Goal: Transaction & Acquisition: Download file/media

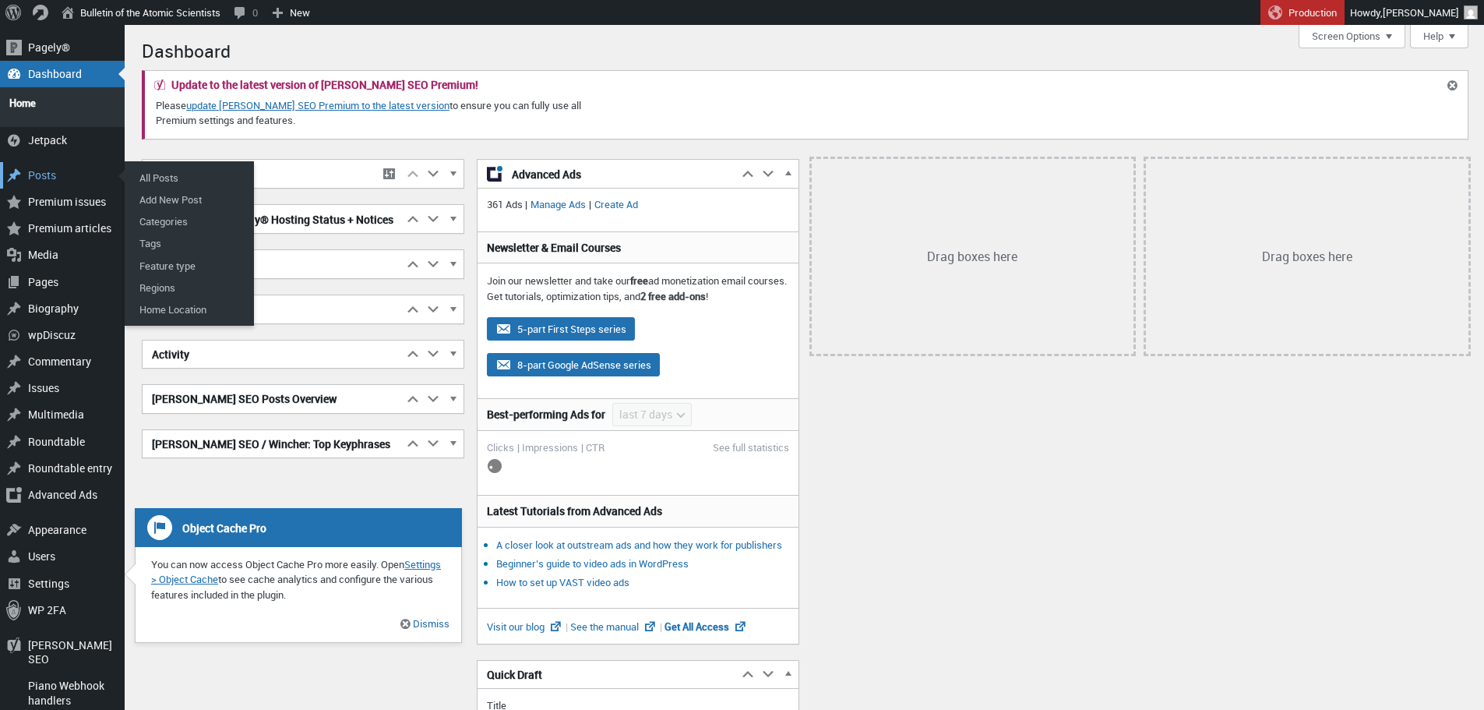
click at [34, 162] on div "Posts" at bounding box center [62, 175] width 125 height 26
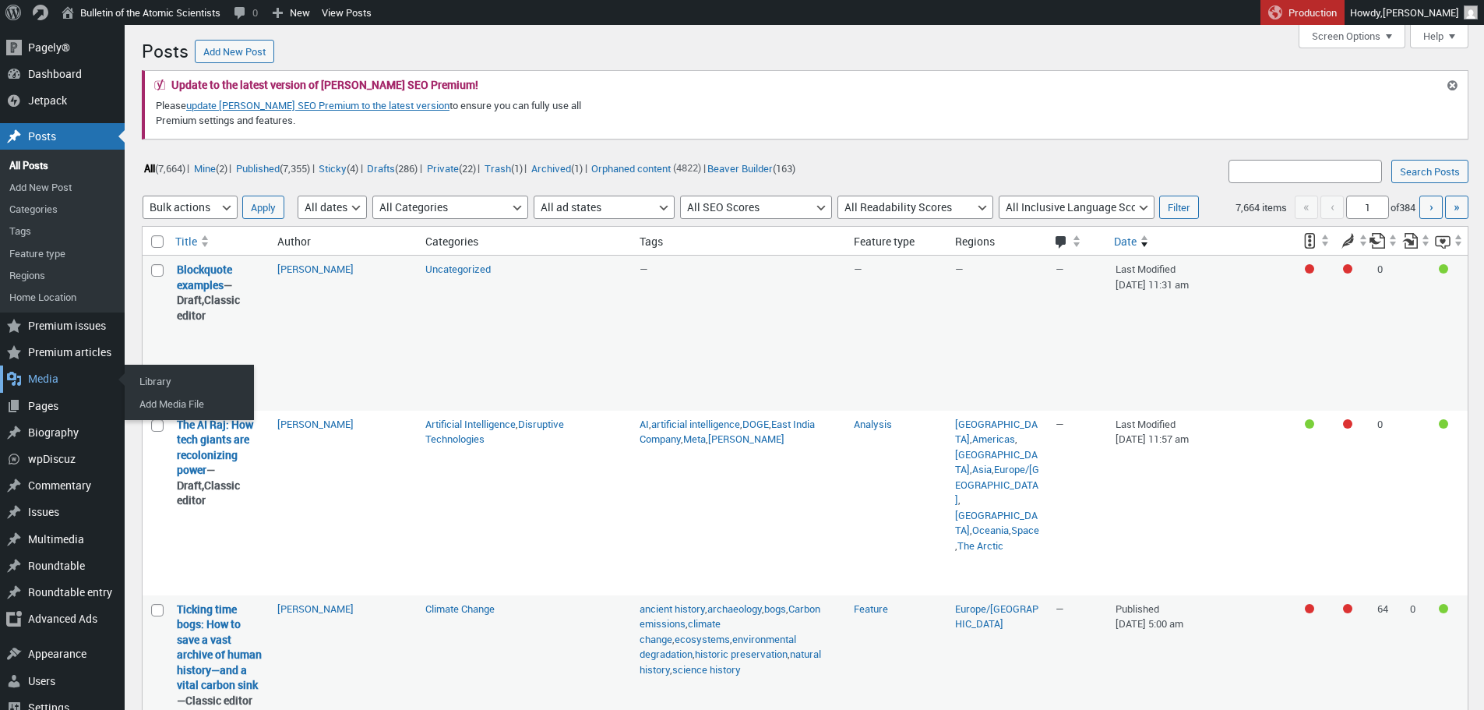
click at [37, 382] on div "Media" at bounding box center [62, 378] width 125 height 26
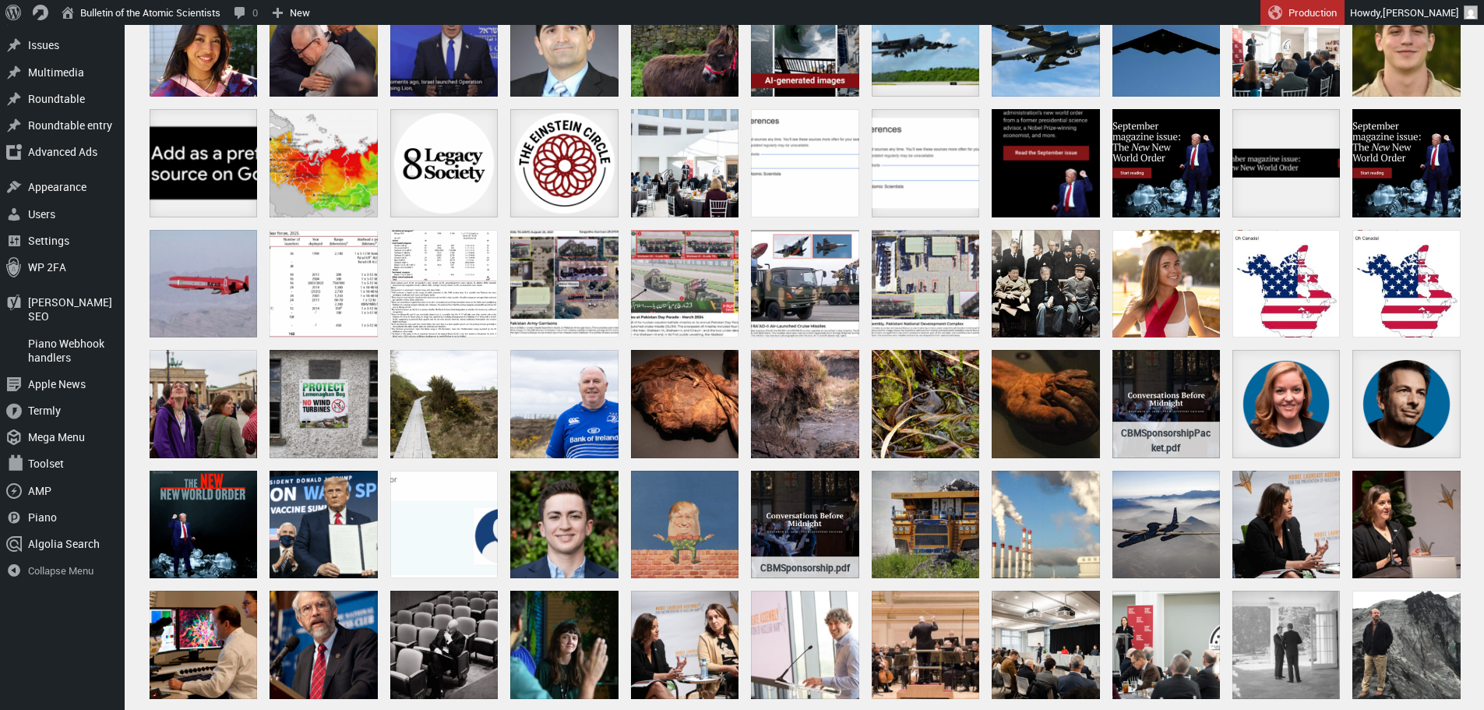
scroll to position [606, 0]
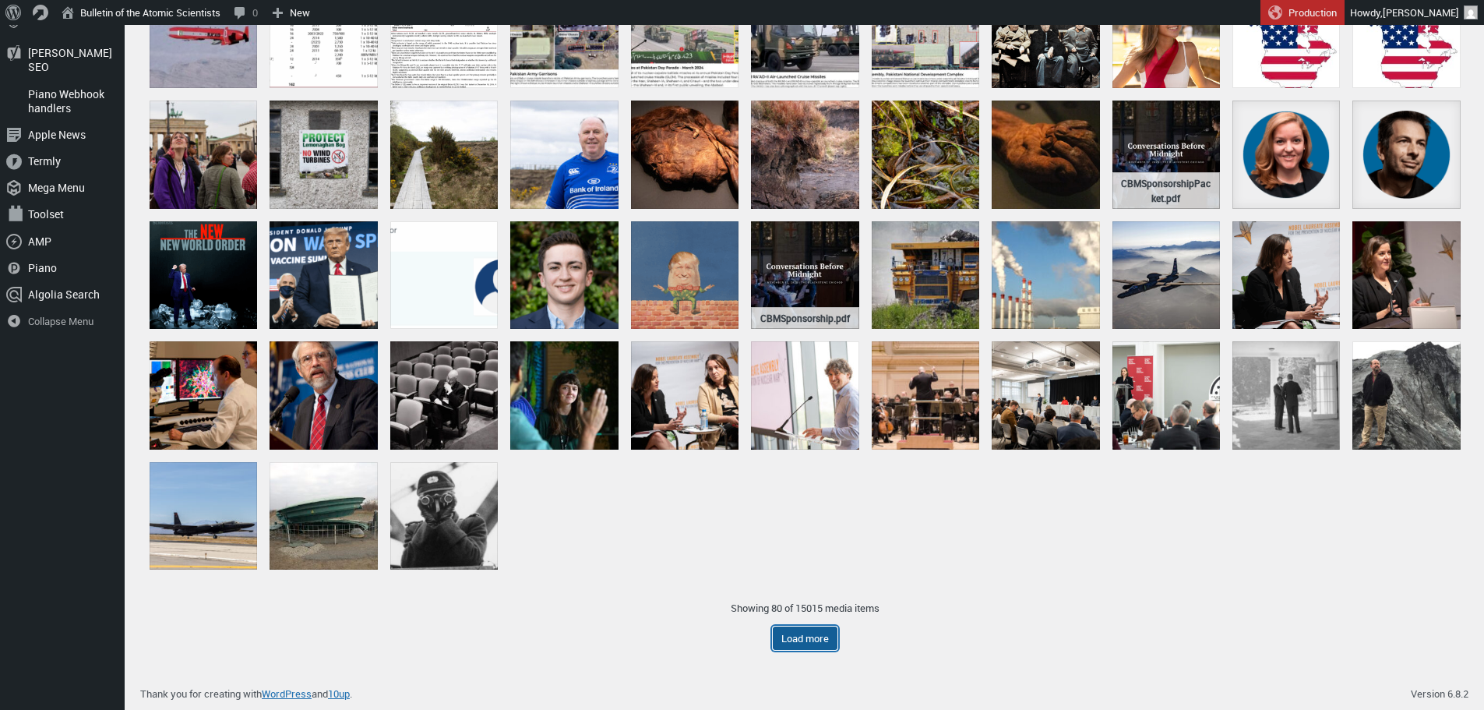
click at [792, 636] on button "Load more" at bounding box center [805, 637] width 65 height 23
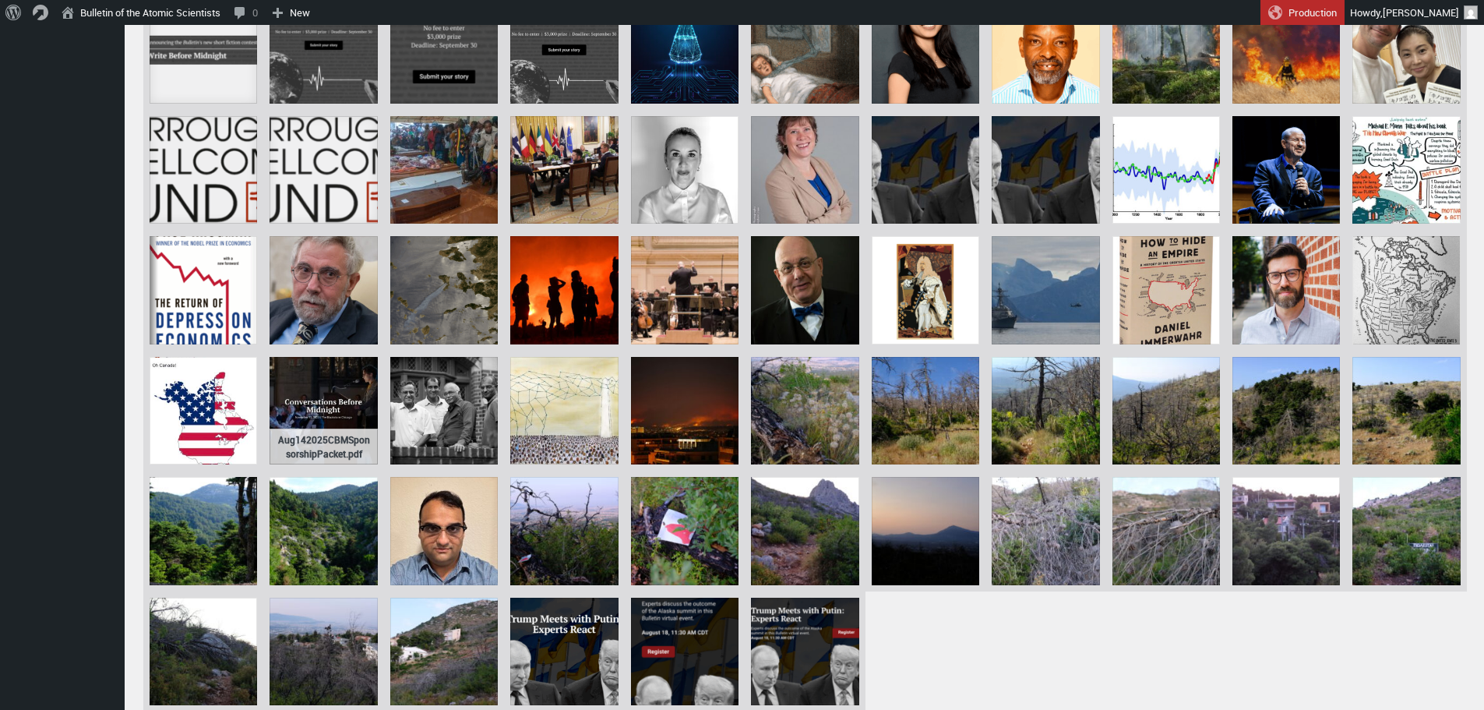
scroll to position [1448, 0]
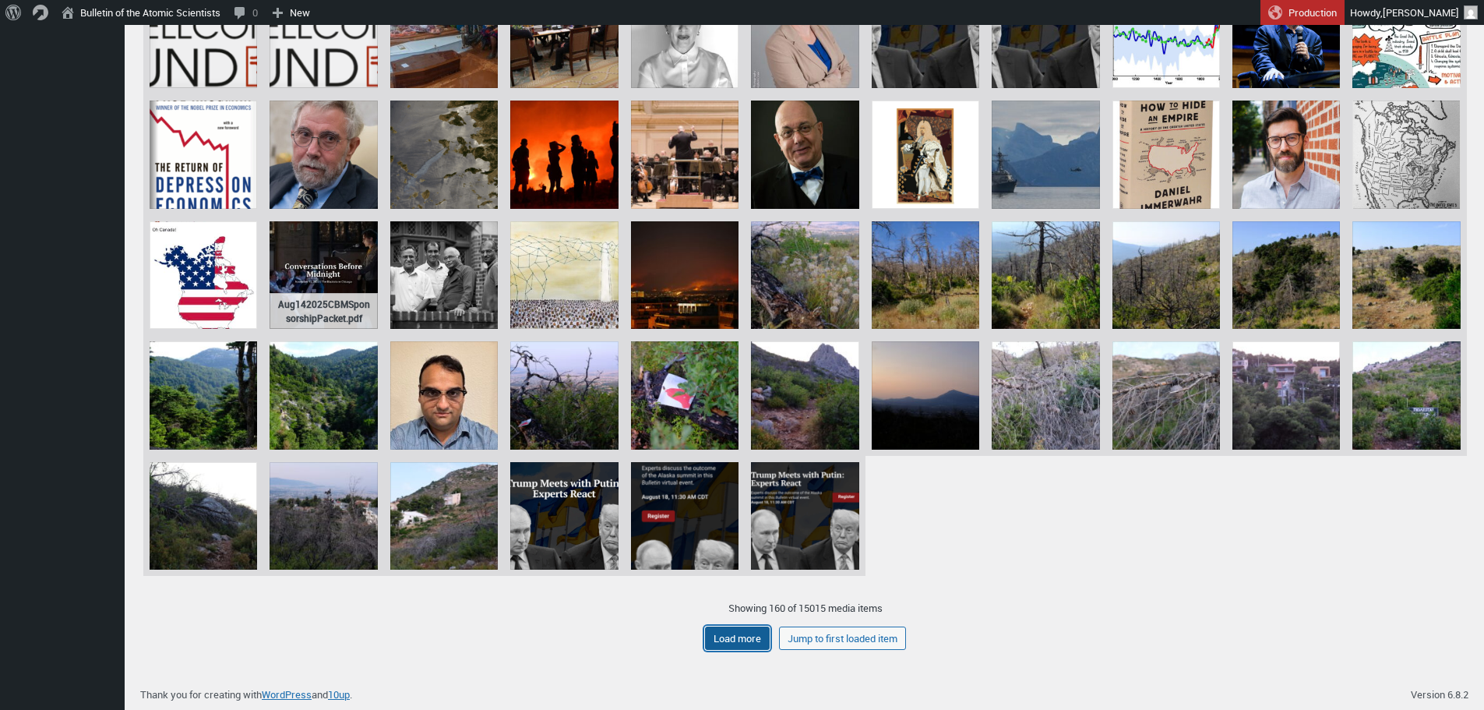
click at [755, 639] on button "Load more" at bounding box center [737, 637] width 65 height 23
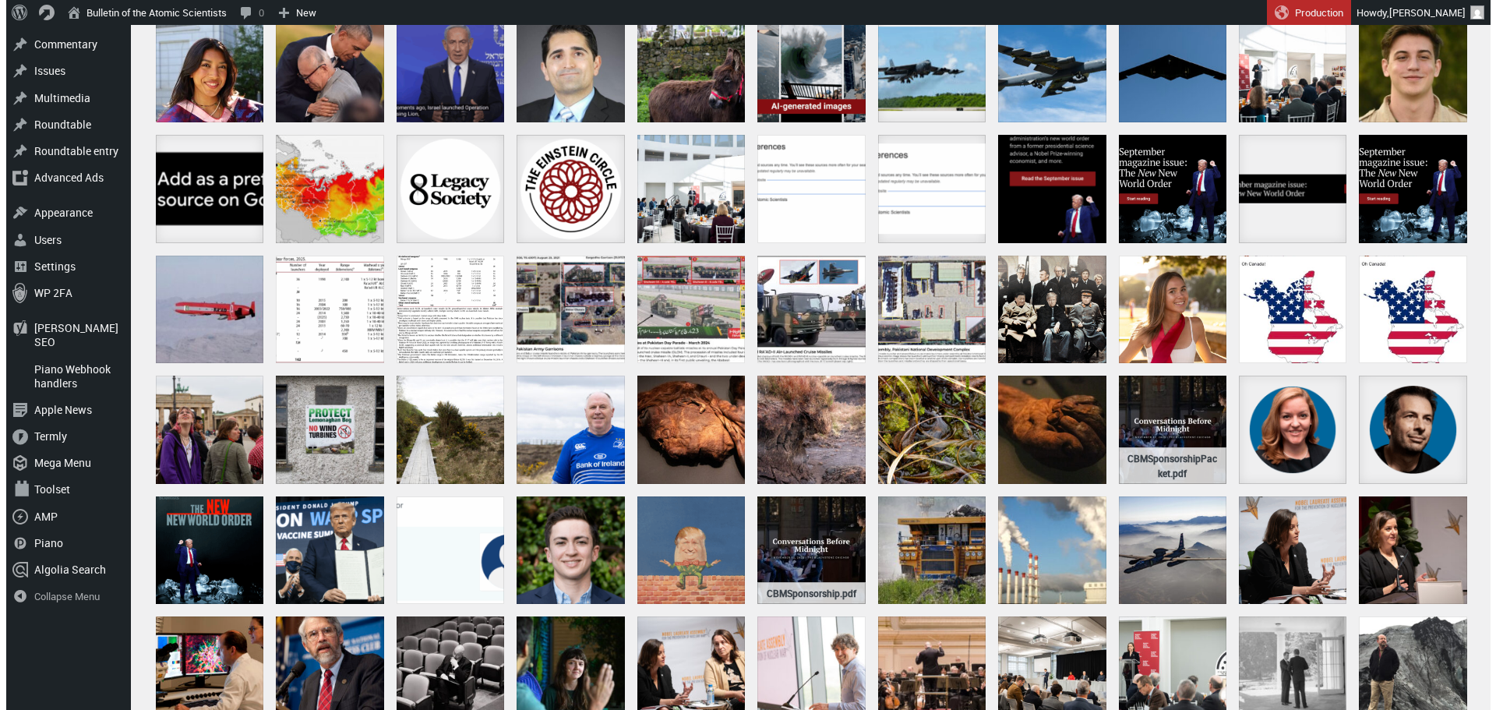
scroll to position [330, 0]
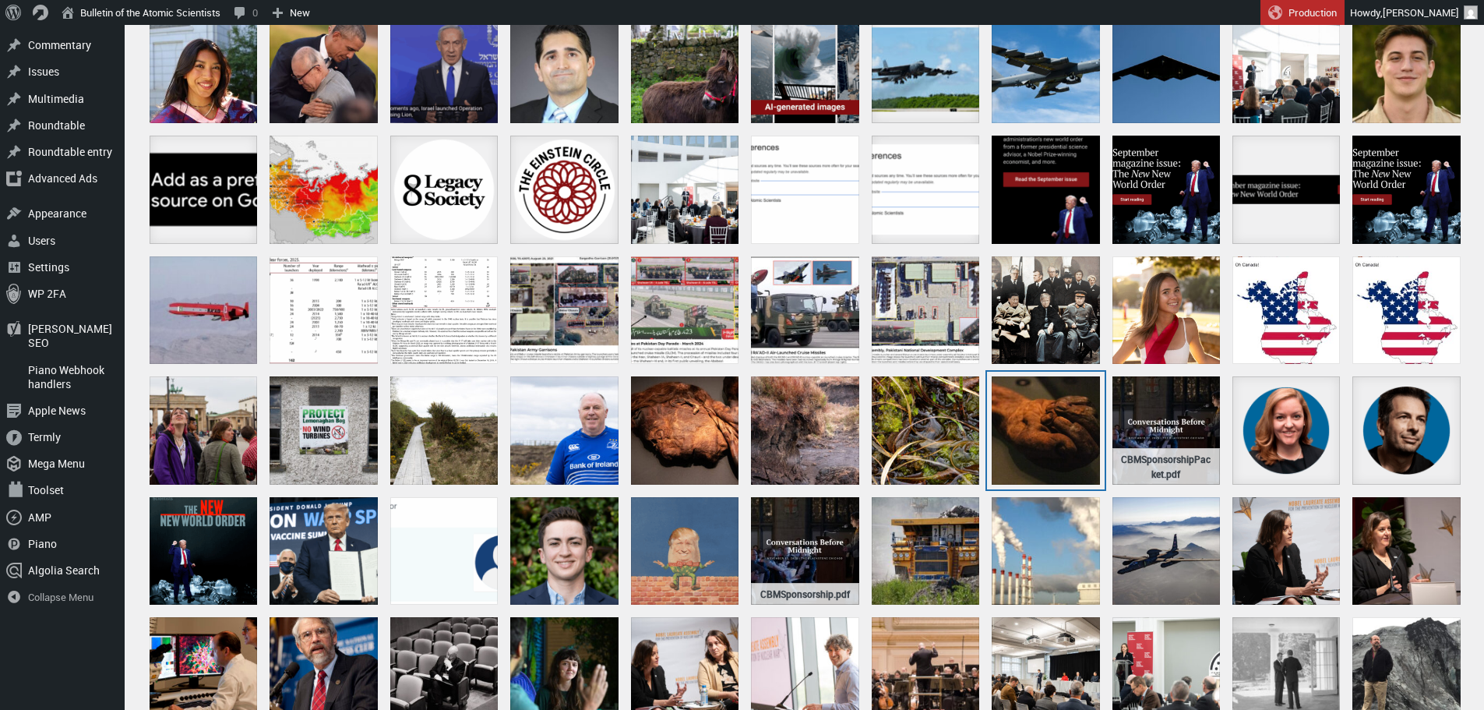
click at [1046, 420] on div "Old Croghan Man's hand" at bounding box center [1046, 430] width 108 height 108
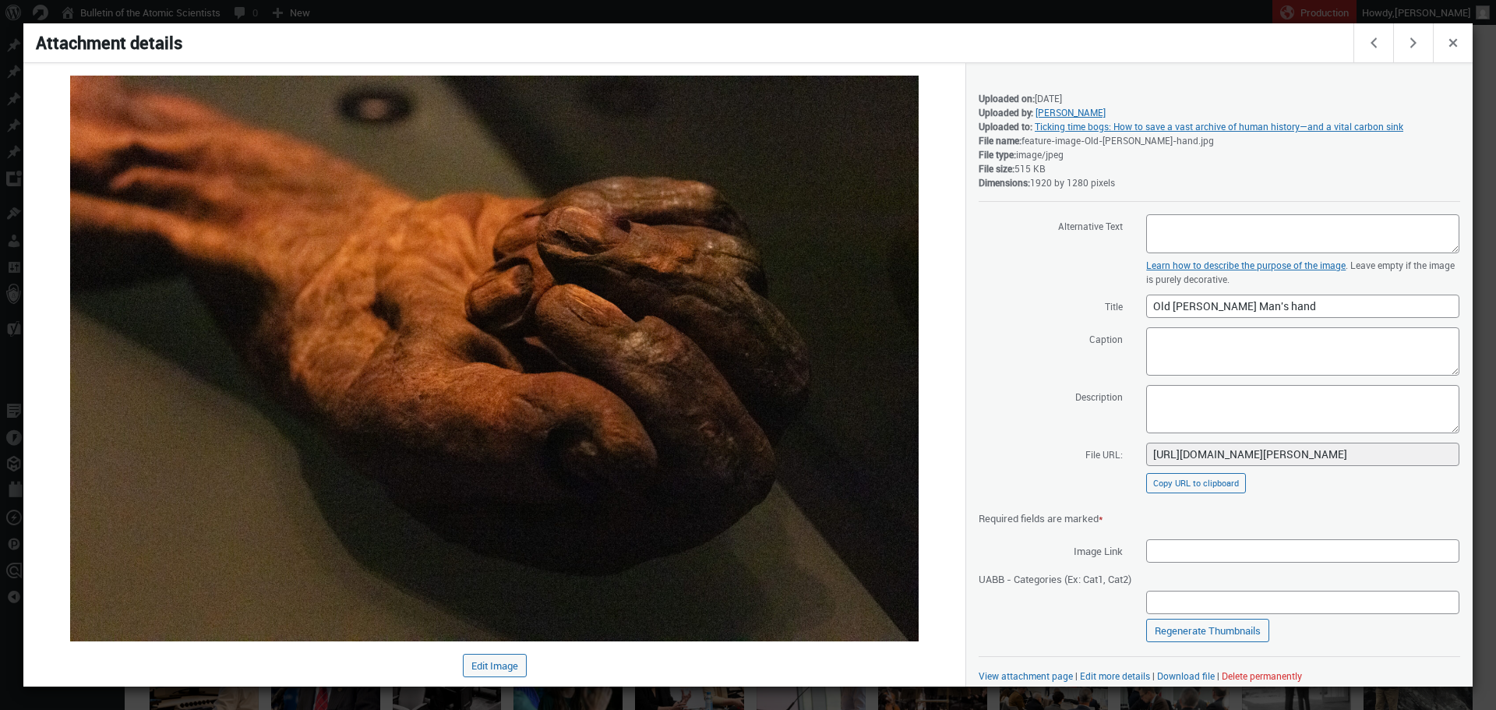
scroll to position [9, 0]
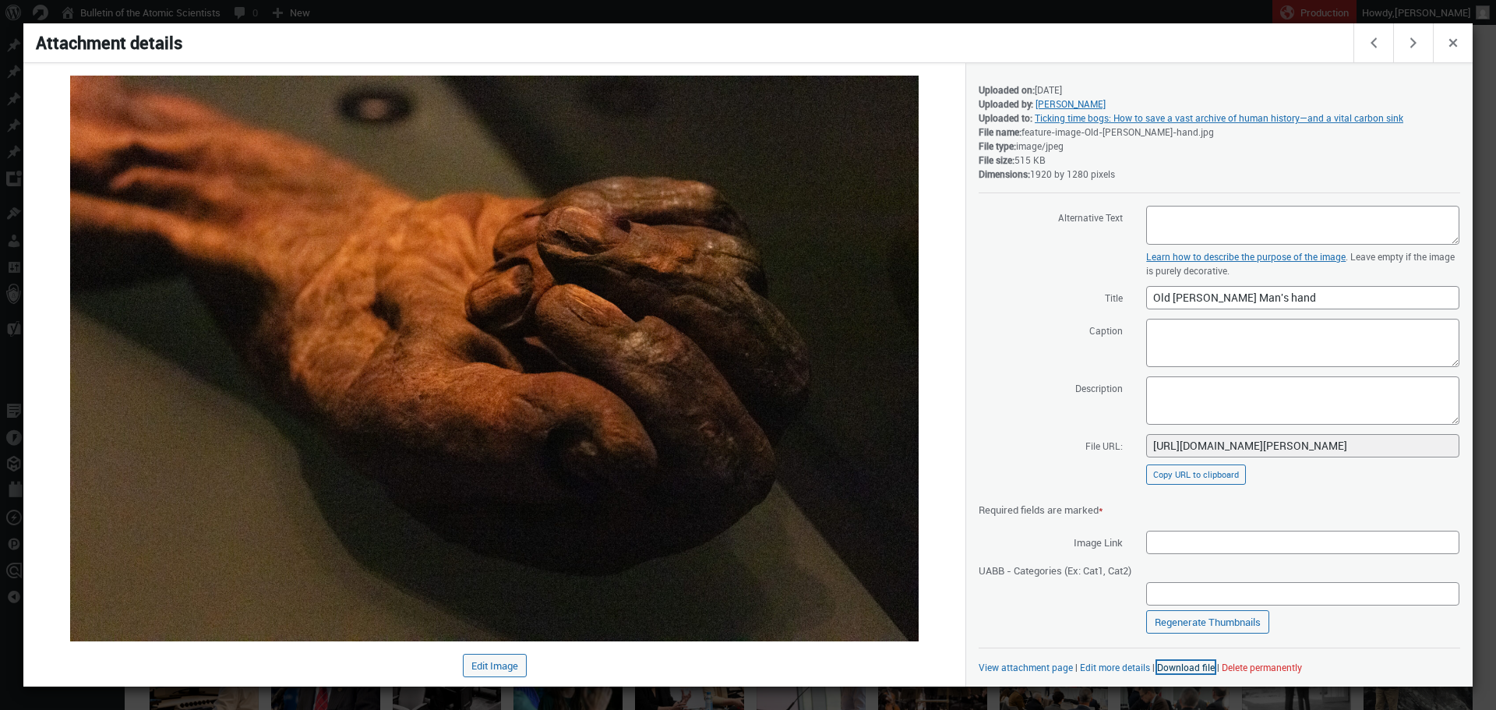
click at [1178, 663] on link "Download file" at bounding box center [1186, 667] width 58 height 12
click at [865, 20] on div at bounding box center [748, 355] width 1496 height 710
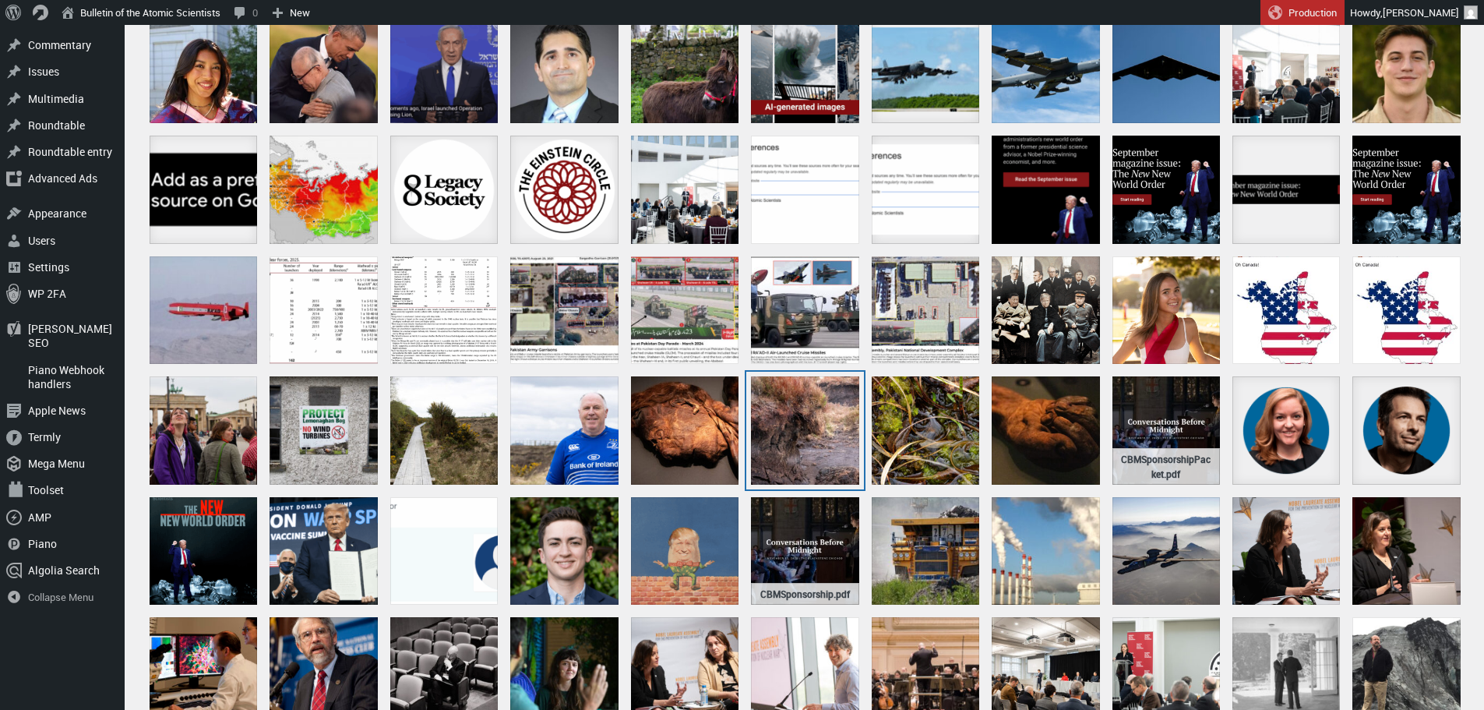
click at [848, 421] on div "peat in the Wicklow Mountains" at bounding box center [805, 430] width 108 height 108
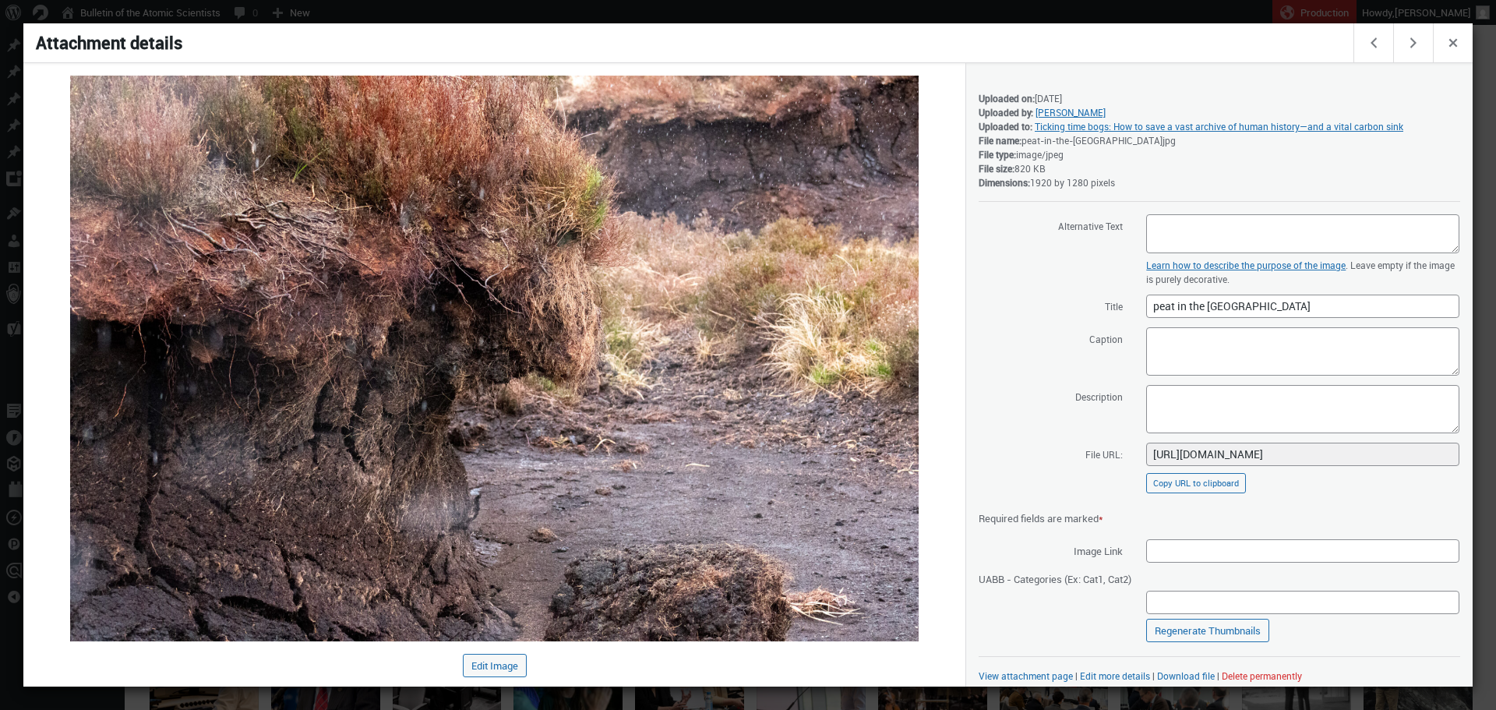
click at [848, 16] on div at bounding box center [748, 355] width 1496 height 710
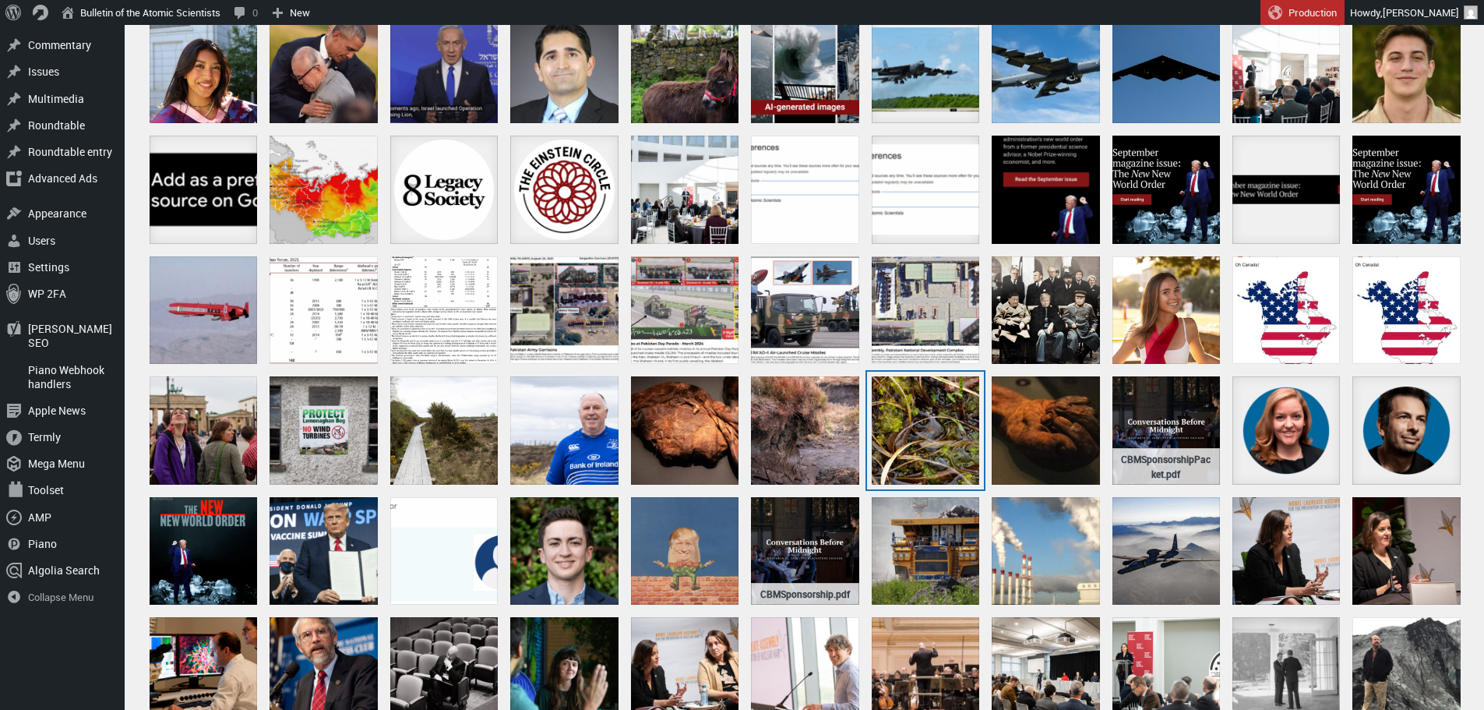
click at [909, 436] on div "Clara bog puddle up close" at bounding box center [926, 430] width 108 height 108
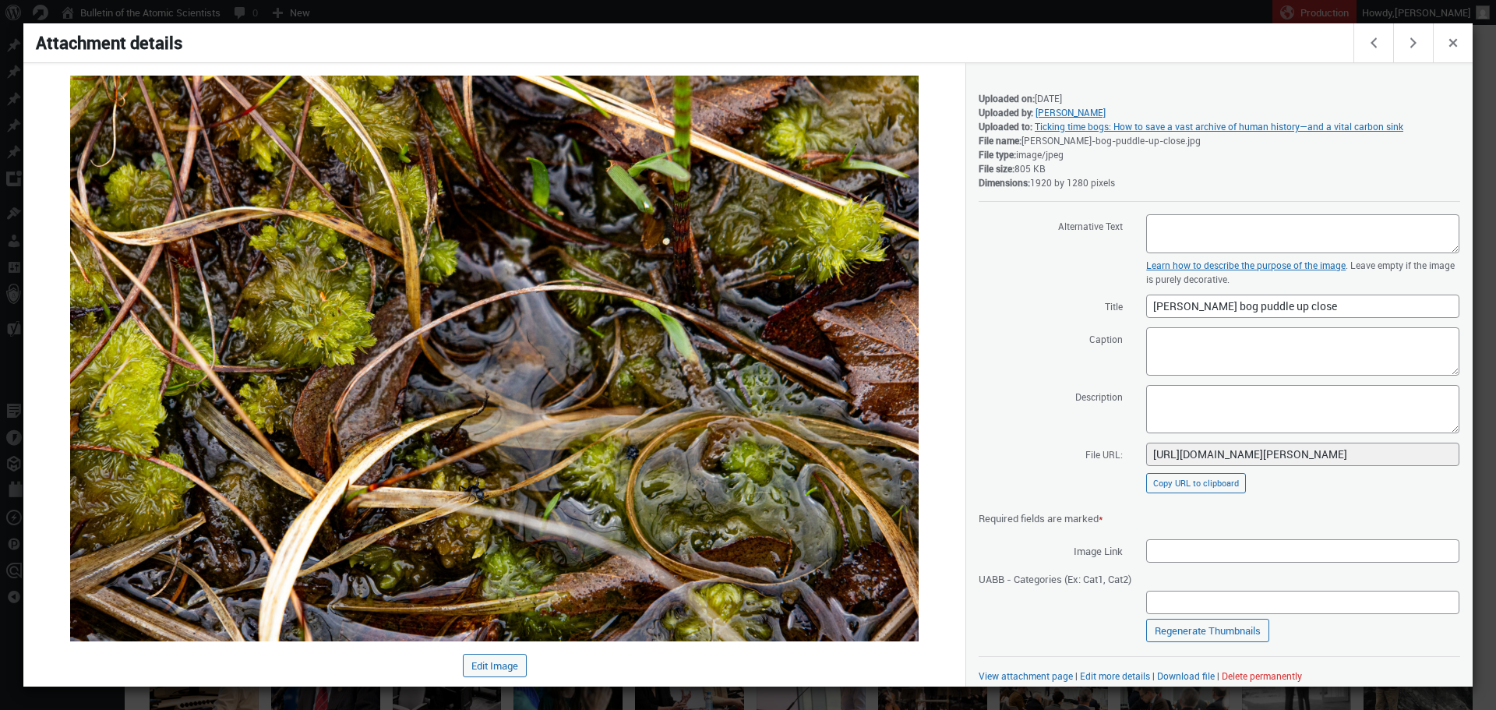
scroll to position [9, 0]
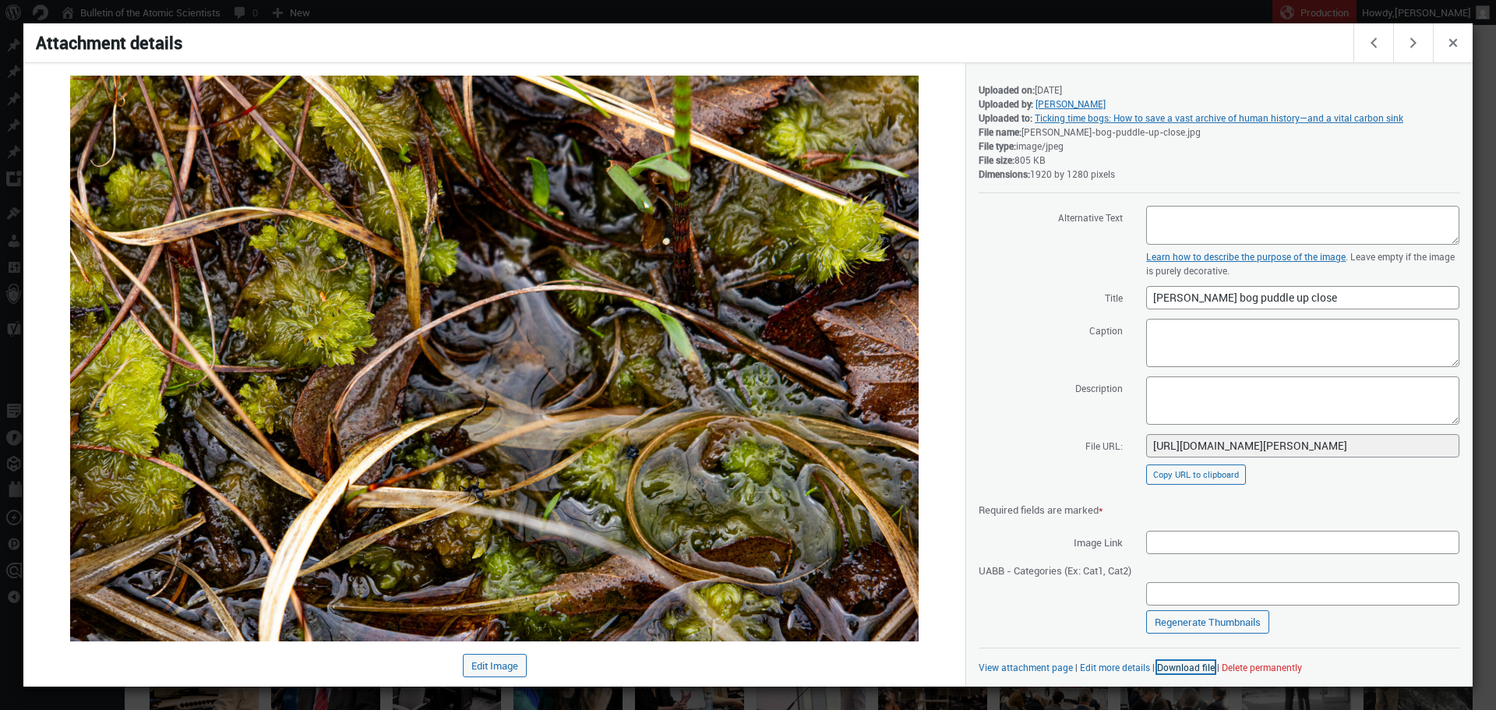
click at [1175, 664] on link "Download file" at bounding box center [1186, 667] width 58 height 12
click at [1051, 12] on div at bounding box center [748, 355] width 1496 height 710
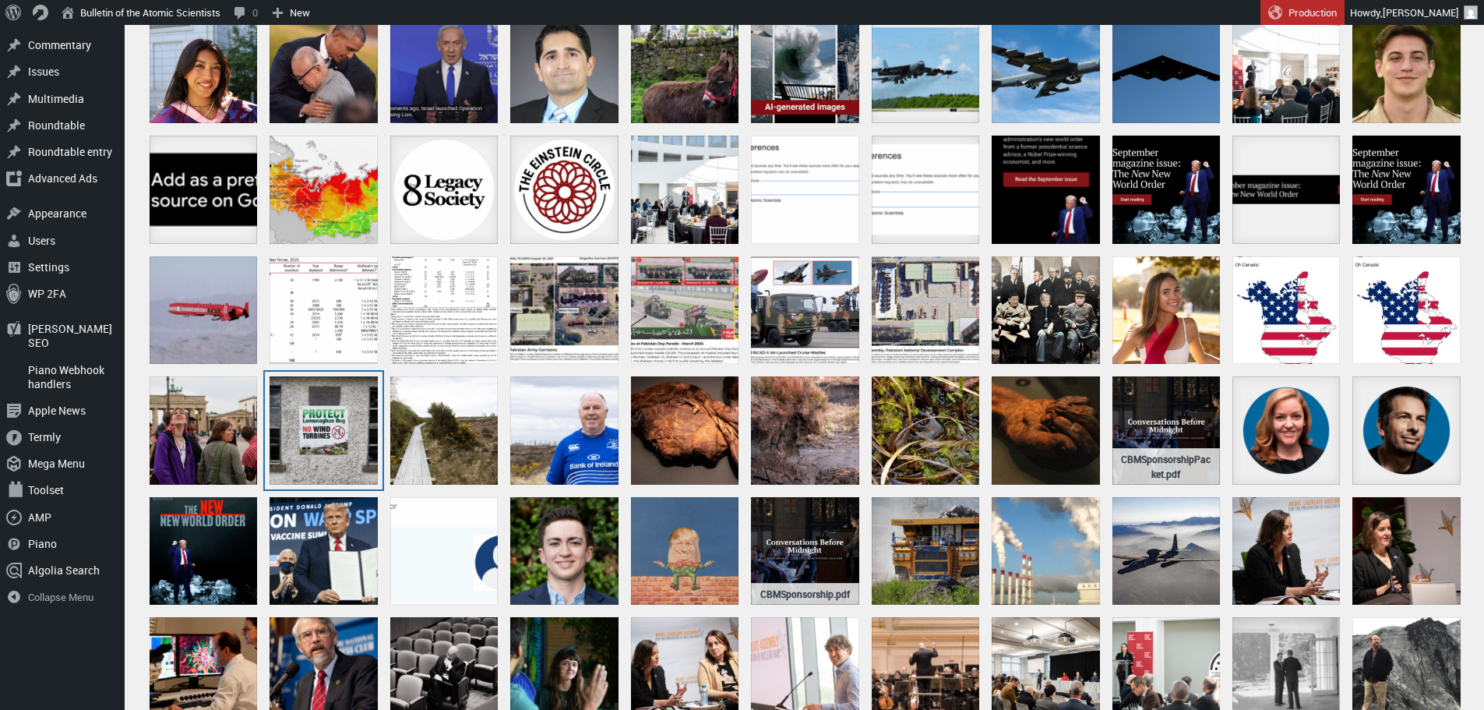
click at [319, 433] on div "Lemanghan bog advocacy" at bounding box center [324, 430] width 108 height 108
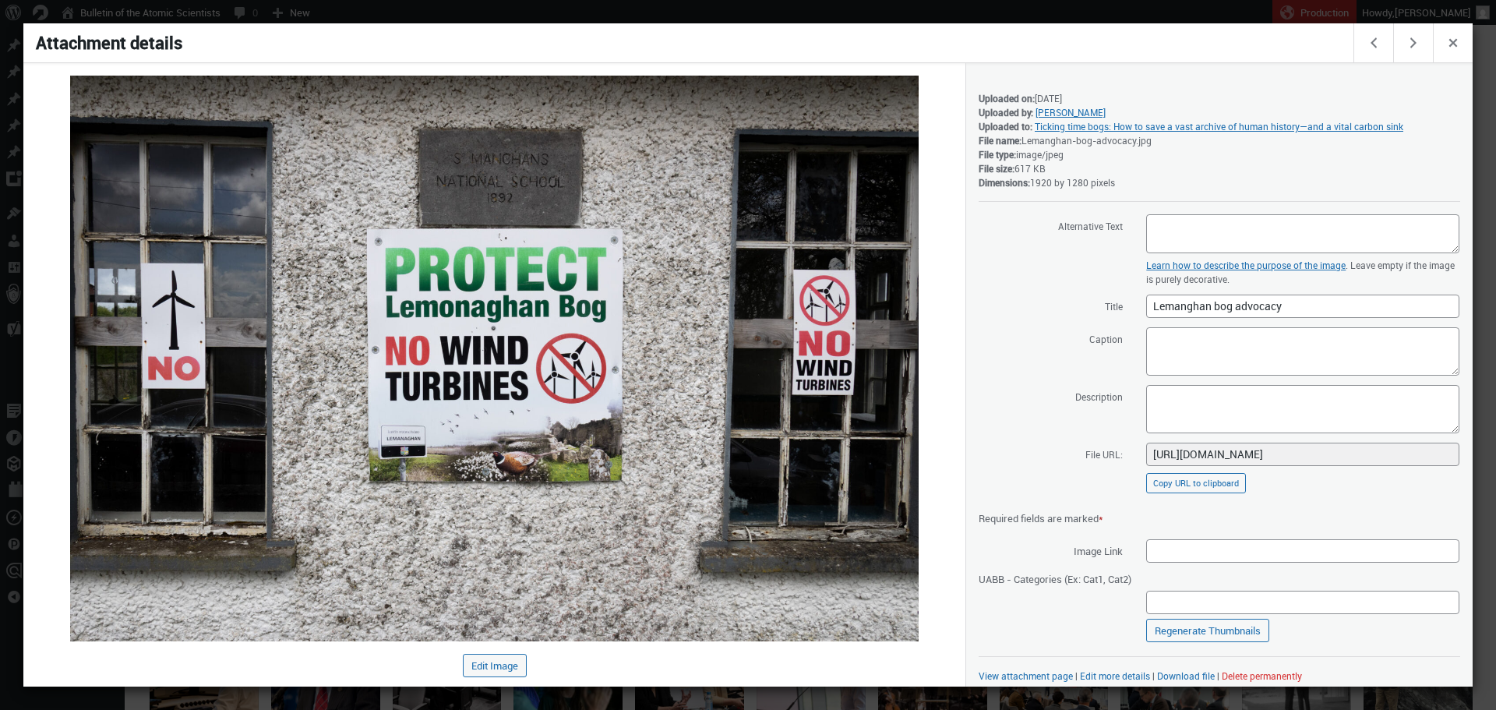
click at [665, 18] on div at bounding box center [748, 355] width 1496 height 710
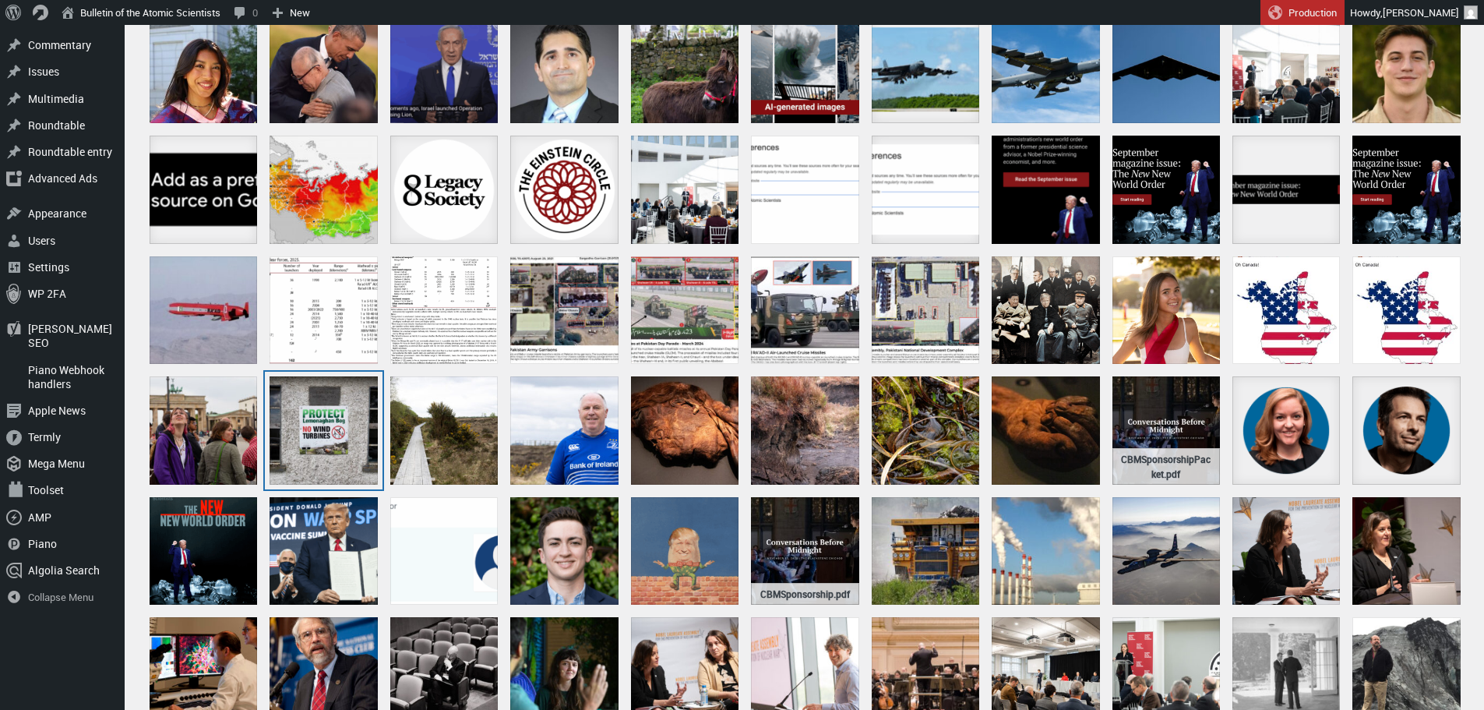
click at [319, 430] on div "Lemanghan bog advocacy" at bounding box center [324, 430] width 108 height 108
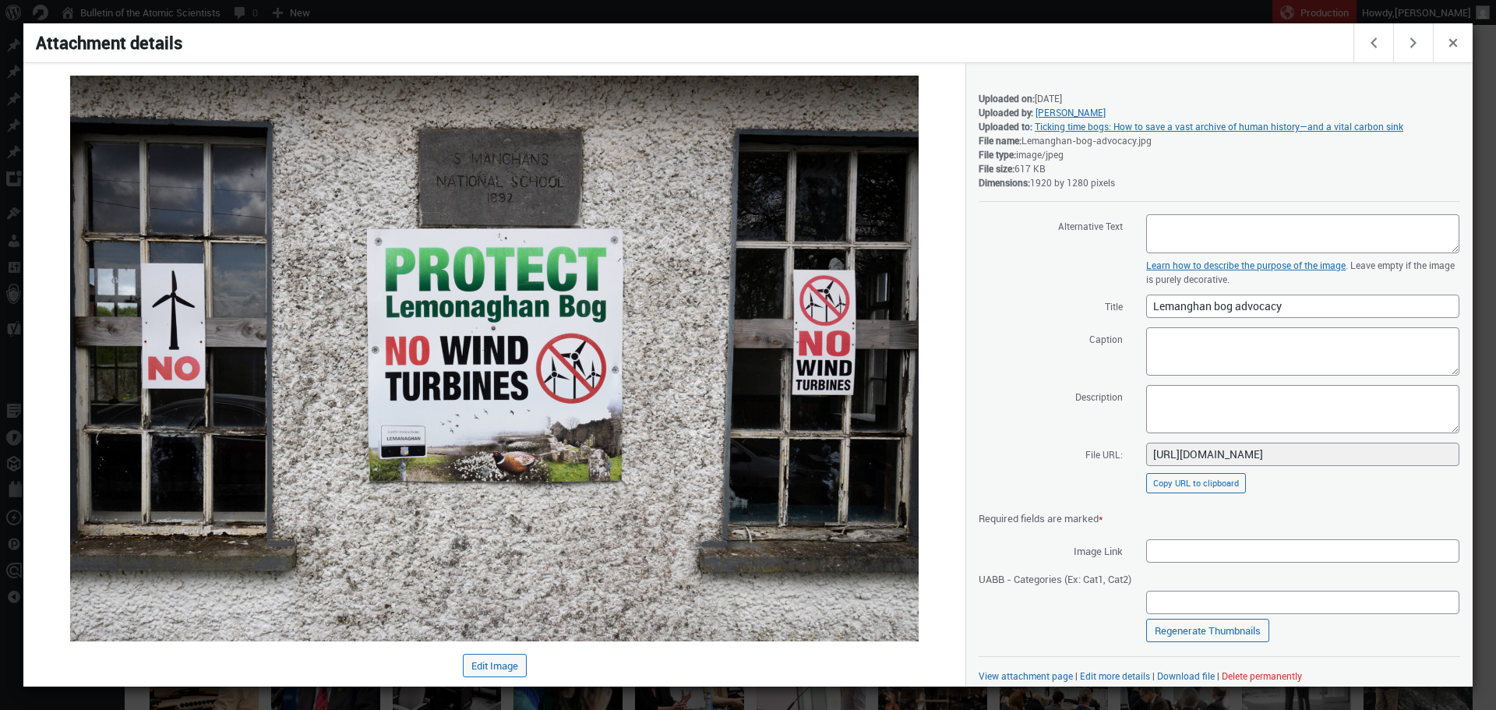
scroll to position [9, 0]
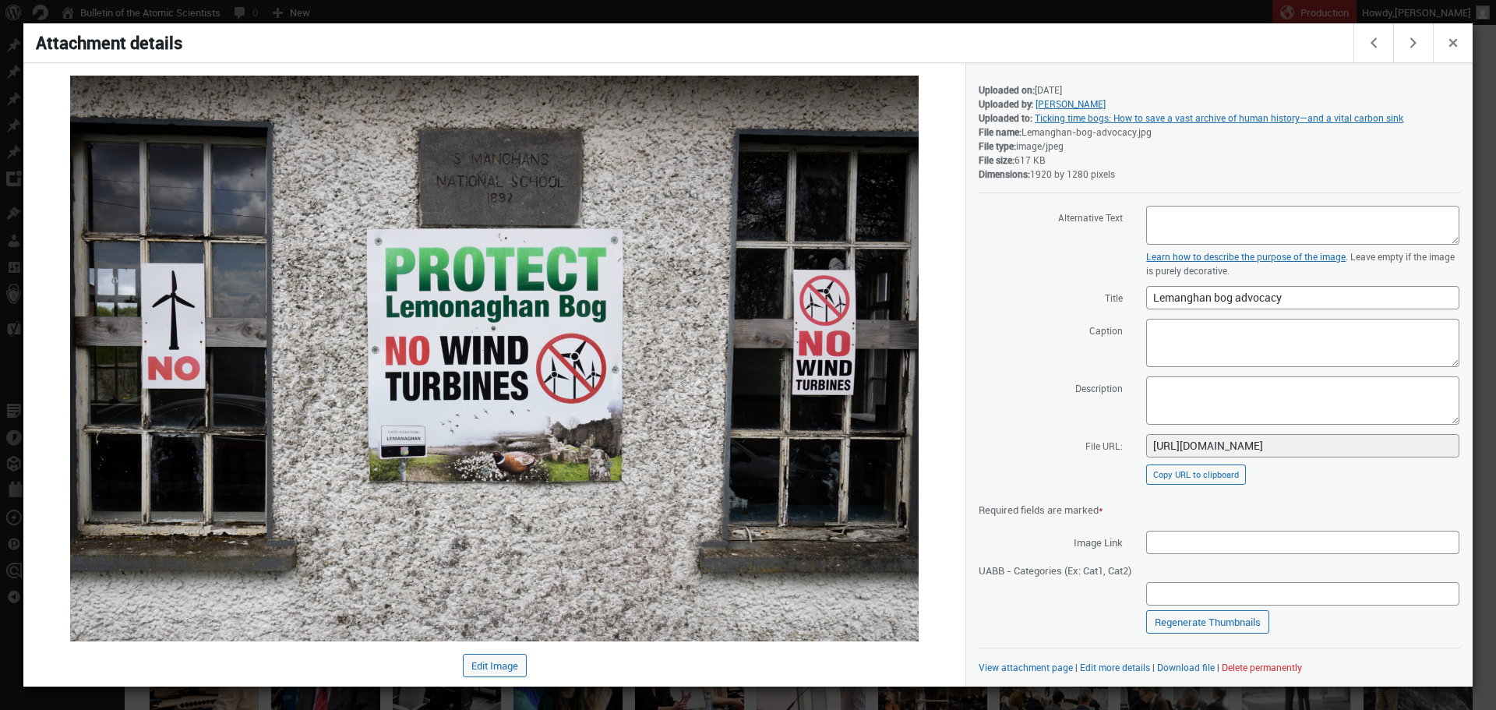
click at [1183, 673] on div "View attachment page | Edit more details | Download file | Delete permanently" at bounding box center [1219, 667] width 481 height 14
click at [1178, 668] on link "Download file" at bounding box center [1186, 667] width 58 height 12
click at [981, 12] on div at bounding box center [748, 355] width 1496 height 710
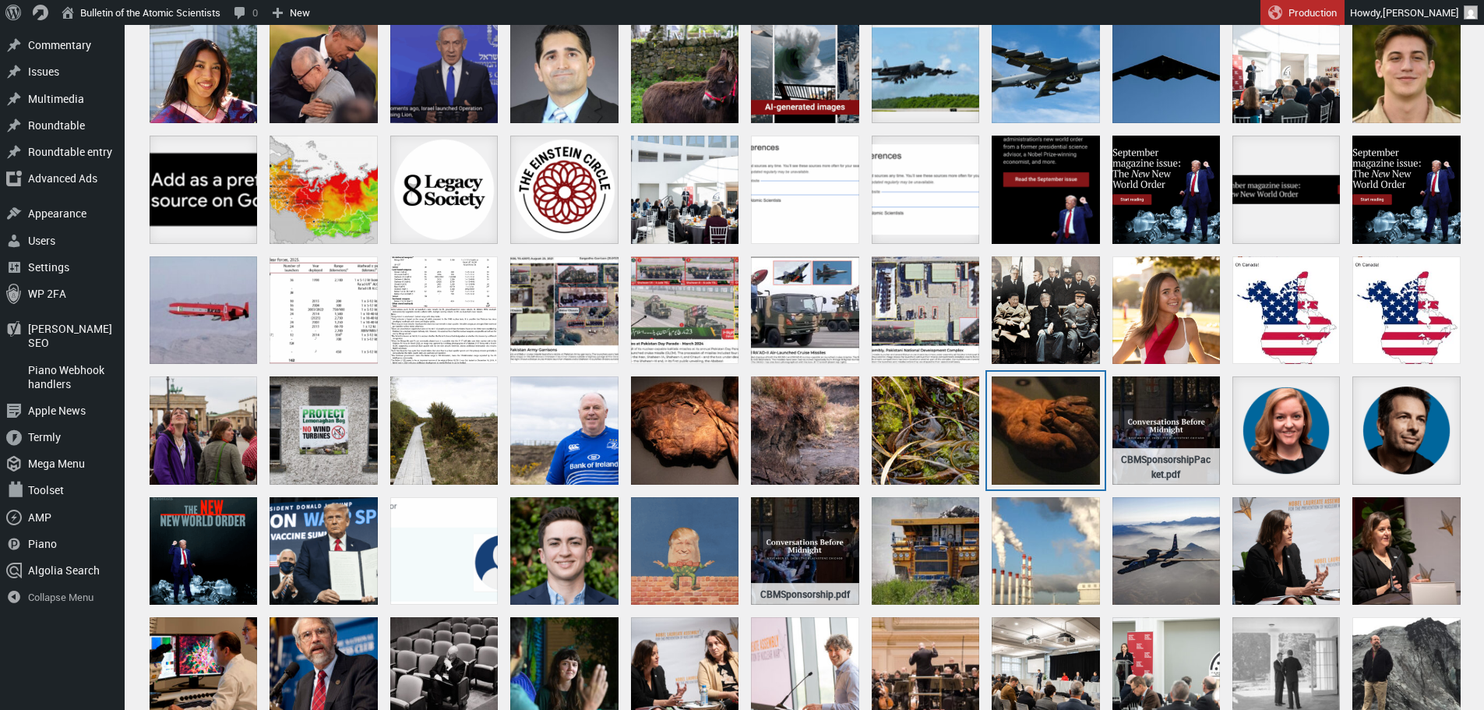
click at [1027, 407] on div "Old Croghan Man's hand" at bounding box center [1046, 430] width 108 height 108
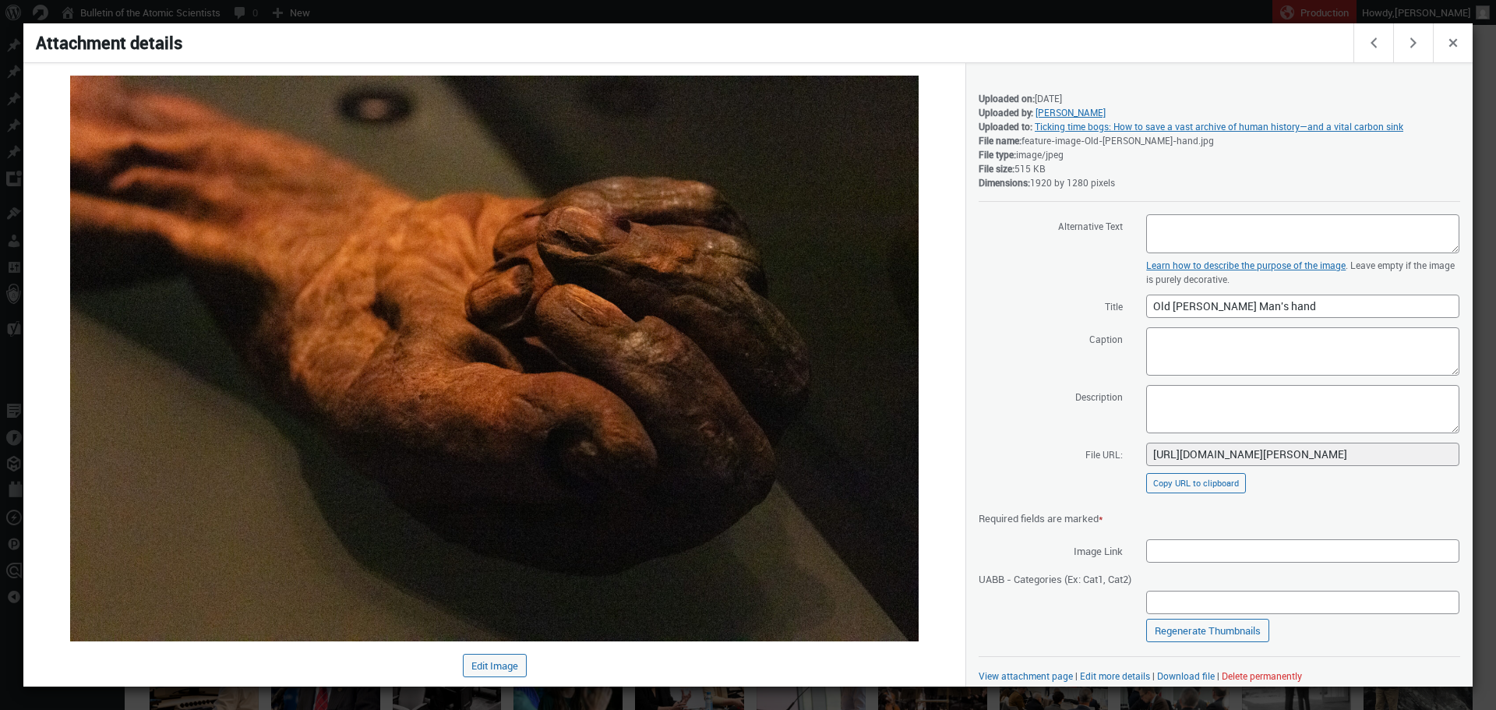
scroll to position [9, 0]
